Goal: Information Seeking & Learning: Learn about a topic

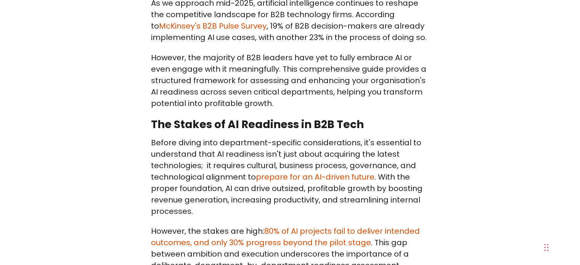
scroll to position [810, 0]
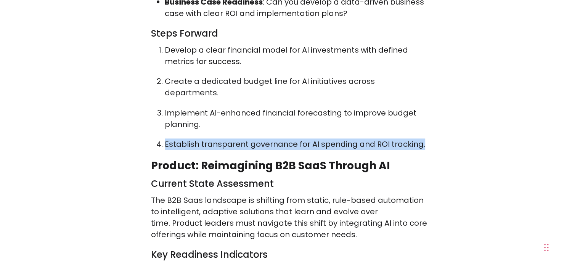
drag, startPoint x: 423, startPoint y: 129, endPoint x: 161, endPoint y: 135, distance: 262.4
click at [165, 138] on li "Establish transparent governance for AI spending and ROI tracking." at bounding box center [297, 143] width 265 height 11
copy p "Establish transparent governance for AI spending and ROI tracking."
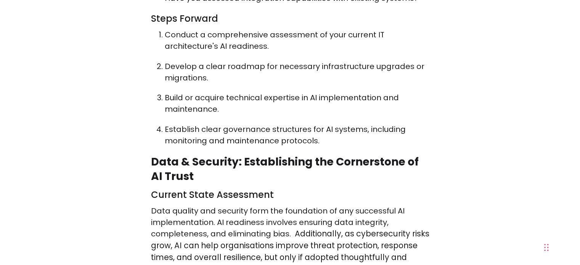
scroll to position [2830, 0]
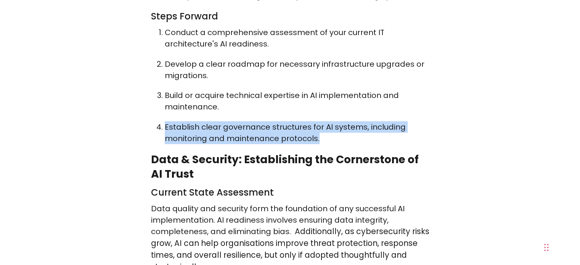
drag, startPoint x: 321, startPoint y: 112, endPoint x: 165, endPoint y: 108, distance: 156.0
click at [165, 121] on p "Establish clear governance structures for AI systems, including monitoring and …" at bounding box center [297, 132] width 265 height 23
copy p "Establish clear governance structures for AI systems, including monitoring and …"
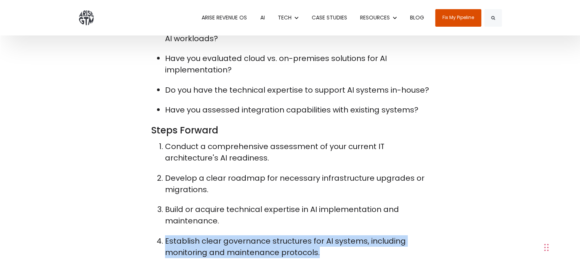
scroll to position [2716, 0]
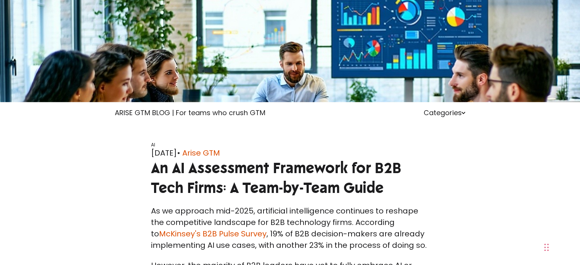
scroll to position [114, 0]
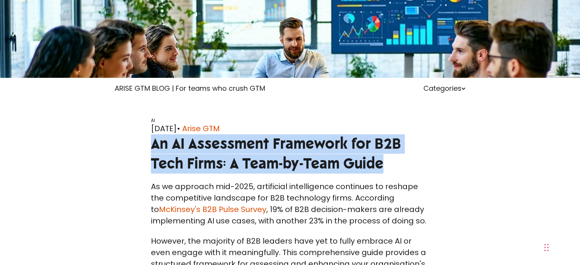
drag, startPoint x: 86, startPoint y: 146, endPoint x: 316, endPoint y: 163, distance: 230.5
click at [316, 163] on h1 "An AI Assessment Framework for B2B Tech Firms: A Team-by-Team Guide" at bounding box center [290, 153] width 278 height 39
copy span "An AI Assessment Framework for B2B Tech Firms: A Team-by-Team Guide"
